Goal: Find specific page/section: Find specific page/section

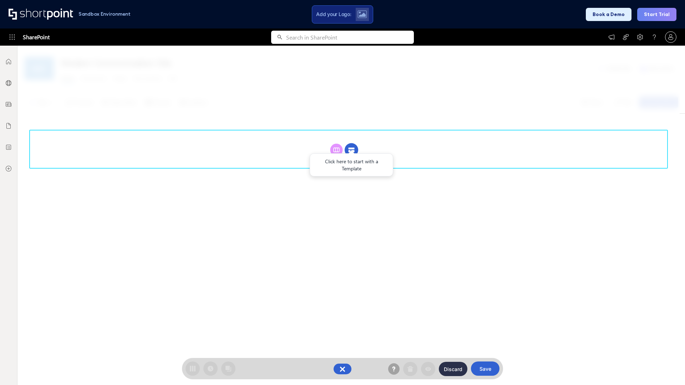
click at [352, 143] on circle at bounding box center [352, 150] width 14 height 14
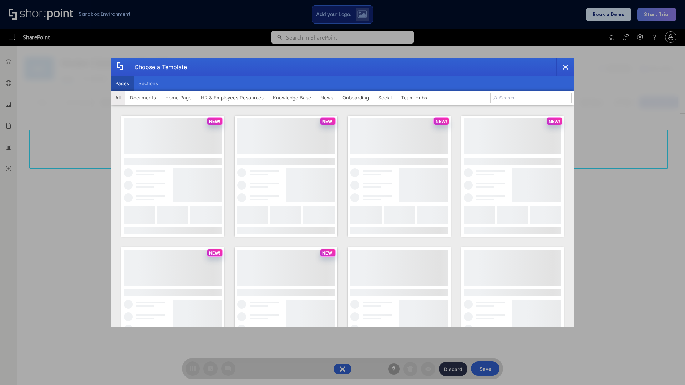
scroll to position [98, 0]
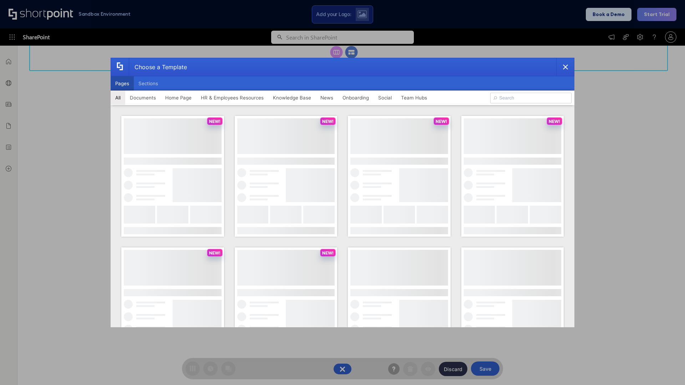
click at [122, 84] on button "Pages" at bounding box center [122, 83] width 23 height 14
type input "News Portal 4"
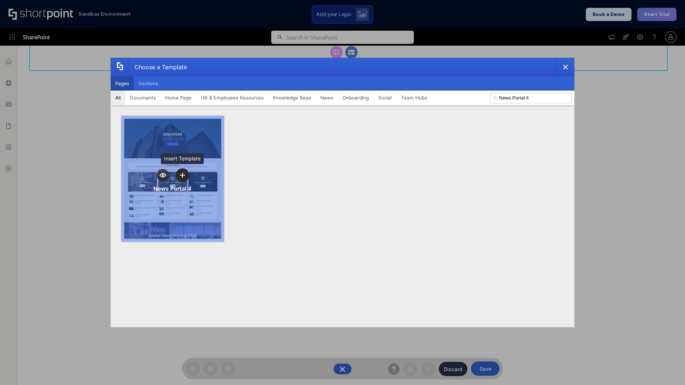
click at [182, 175] on icon "template selector" at bounding box center [182, 175] width 5 height 5
